Goal: Task Accomplishment & Management: Manage account settings

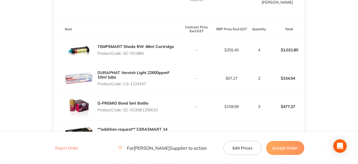
scroll to position [197, 0]
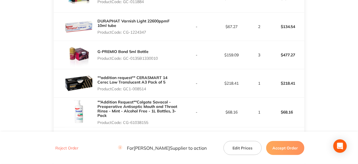
drag, startPoint x: 160, startPoint y: 54, endPoint x: 124, endPoint y: 53, distance: 35.4
click at [124, 56] on p "Product Code: GC-0135B1330010" at bounding box center [127, 58] width 60 height 4
copy p "GC-0135B1330010"
drag, startPoint x: 147, startPoint y: 85, endPoint x: 124, endPoint y: 89, distance: 23.8
click at [124, 89] on div "**addition request** CERASMART 14 Cerec Low Translucent A3 Pack of 5 Product Co…" at bounding box center [137, 83] width 81 height 20
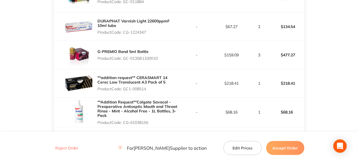
copy p "GC1-008514"
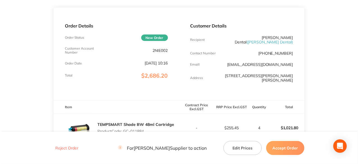
scroll to position [0, 0]
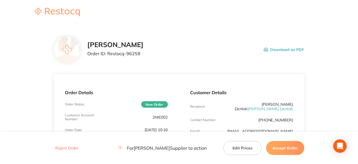
click at [293, 150] on button "Accept Order" at bounding box center [285, 148] width 38 height 14
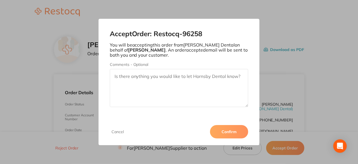
click at [229, 129] on button "Confirm" at bounding box center [229, 131] width 38 height 13
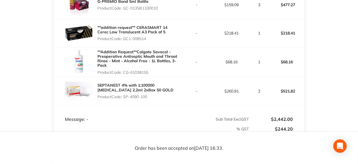
scroll to position [225, 0]
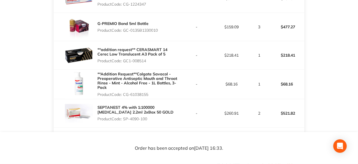
copy p "GC1-008514"
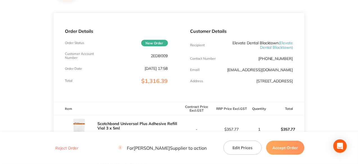
scroll to position [28, 0]
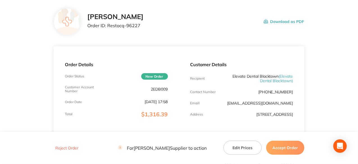
click at [276, 152] on button "Accept Order" at bounding box center [285, 148] width 38 height 14
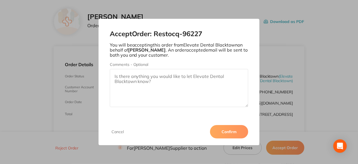
click at [237, 133] on button "Confirm" at bounding box center [229, 131] width 38 height 13
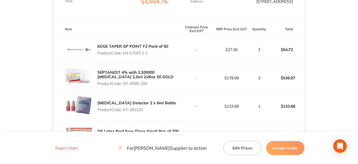
scroll to position [140, 0]
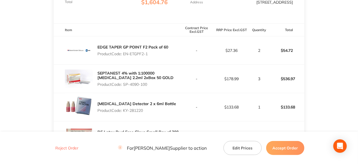
drag, startPoint x: 150, startPoint y: 56, endPoint x: 125, endPoint y: 54, distance: 25.1
click at [125, 54] on div "EDGE TAPER GP POINT F2 Pack of 60 Product Code: EN-ETGPF2-1" at bounding box center [132, 51] width 71 height 16
copy p "EN-ETGPF2-1"
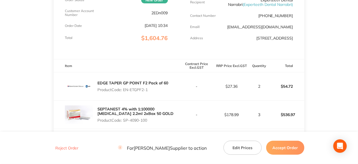
scroll to position [35, 0]
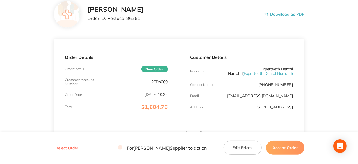
click at [289, 149] on button "Accept Order" at bounding box center [285, 148] width 38 height 14
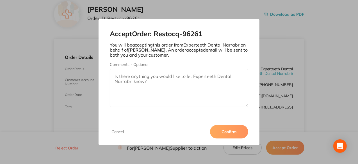
click at [233, 133] on button "Confirm" at bounding box center [229, 131] width 38 height 13
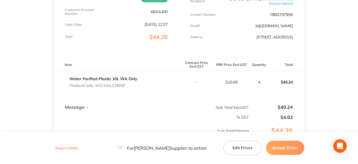
scroll to position [168, 0]
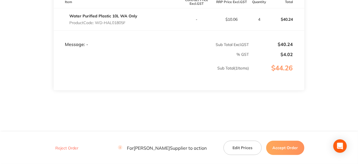
drag, startPoint x: 128, startPoint y: 22, endPoint x: 96, endPoint y: 26, distance: 32.6
click at [96, 26] on div "Water Purified Plastic 10L WA Only Product Code: WD-HAL01805F" at bounding box center [103, 20] width 68 height 16
copy p "WD-HAL01805F"
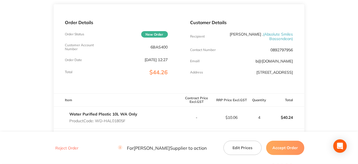
scroll to position [28, 0]
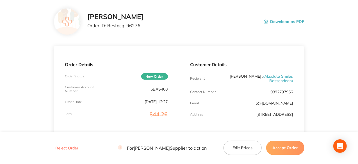
click at [294, 152] on button "Accept Order" at bounding box center [285, 148] width 38 height 14
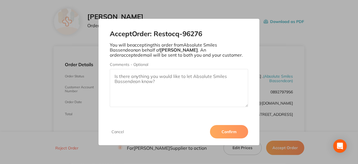
click at [235, 129] on button "Confirm" at bounding box center [229, 131] width 38 height 13
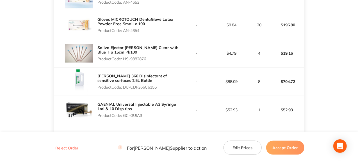
scroll to position [309, 0]
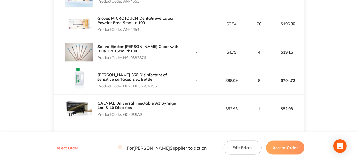
click at [293, 150] on button "Accept Order" at bounding box center [285, 148] width 38 height 14
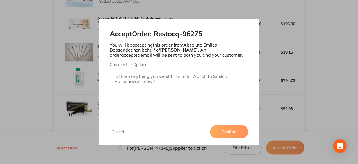
click at [233, 134] on button "Confirm" at bounding box center [229, 131] width 38 height 13
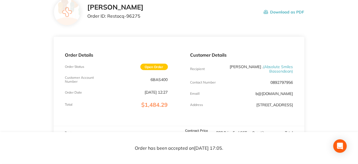
scroll to position [0, 0]
